Goal: Check status

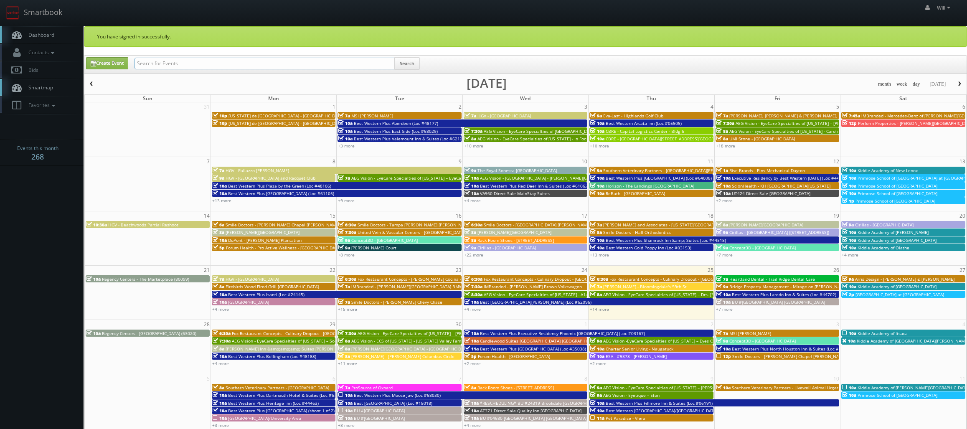
click at [215, 64] on input "text" at bounding box center [264, 64] width 260 height 12
paste input "(09-02-25) Best Western Plus Valemount Inn & Suites (Loc #62120)"
drag, startPoint x: 165, startPoint y: 63, endPoint x: 98, endPoint y: 54, distance: 67.9
click at [98, 54] on div "You have signed in successfully. Create Event (09-02-25) Best Western Plus Vale…" at bounding box center [525, 314] width 883 height 576
type input "Best Western Plus Valemount Inn & Suites (Loc #62120)"
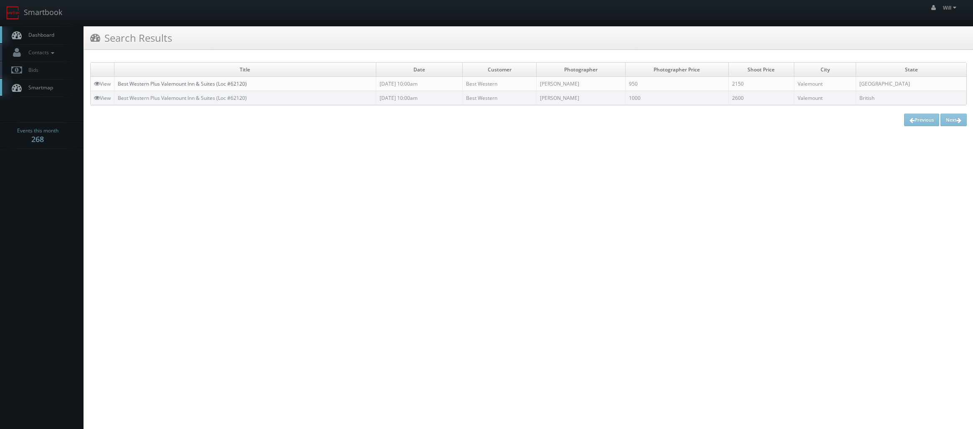
click at [162, 82] on link "Best Western Plus Valemount Inn & Suites (Loc #62120)" at bounding box center [182, 83] width 129 height 7
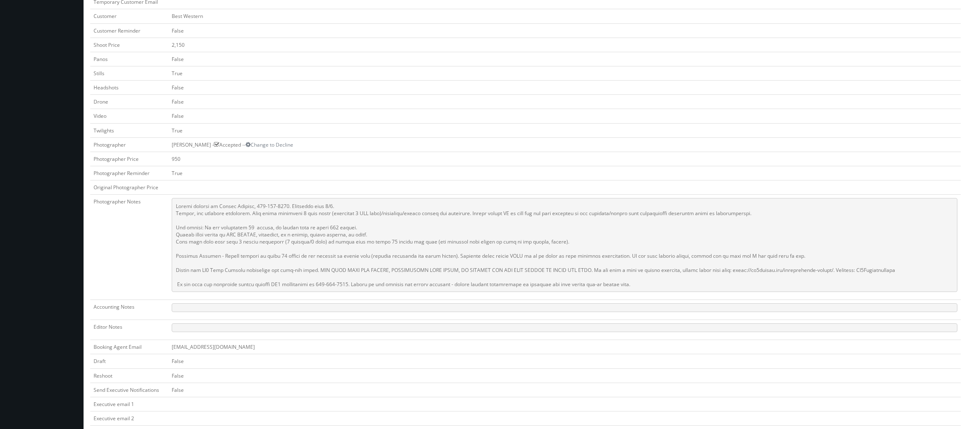
scroll to position [251, 0]
